Goal: Navigation & Orientation: Go to known website

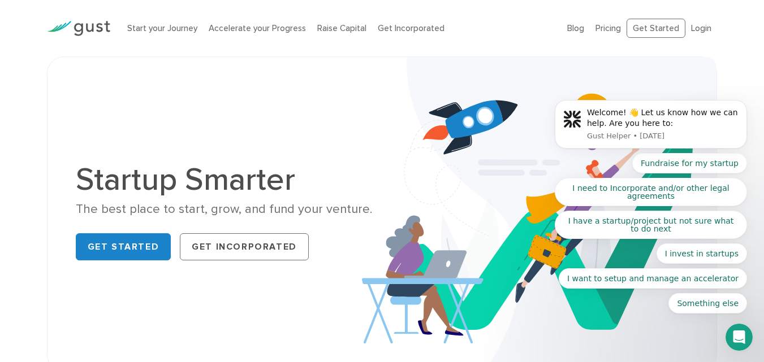
click at [656, 27] on body "Welcome! 👋 Let us know how we can help. Are you here to: Gust Helper • [DATE] F…" at bounding box center [650, 127] width 217 height 400
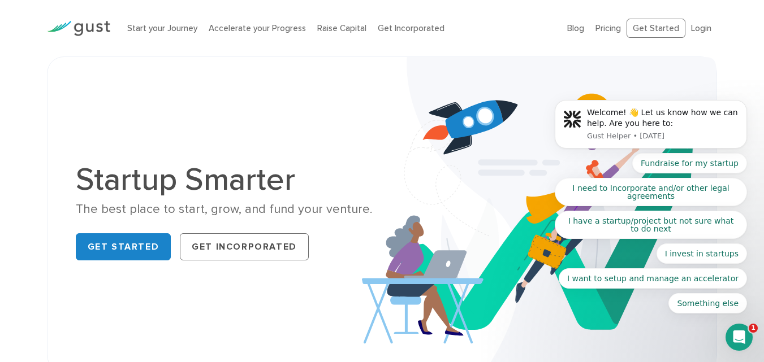
click at [635, 19] on body "Welcome! 👋 Let us know how we can help. Are you here to: Gust Helper • [DATE] F…" at bounding box center [650, 127] width 217 height 400
click at [114, 245] on link "Get Started" at bounding box center [124, 247] width 96 height 27
click at [693, 32] on body "Welcome! 👋 Let us know how we can help. Are you here to: Gust Helper • [DATE] F…" at bounding box center [650, 127] width 217 height 400
click at [697, 19] on body "Welcome! 👋 Let us know how we can help. Are you here to: Gust Helper • [DATE] F…" at bounding box center [650, 127] width 217 height 400
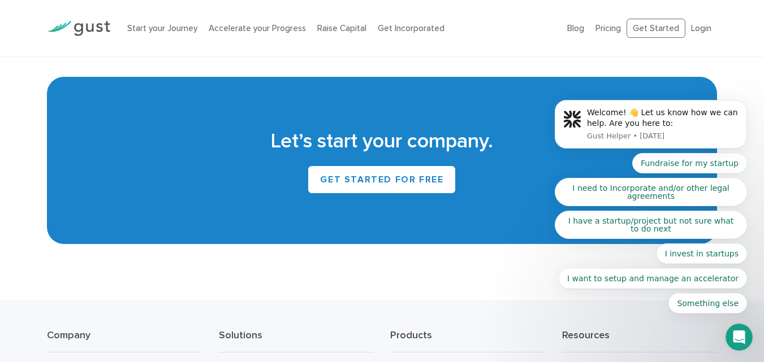
scroll to position [5057, 0]
